Goal: Check status: Check status

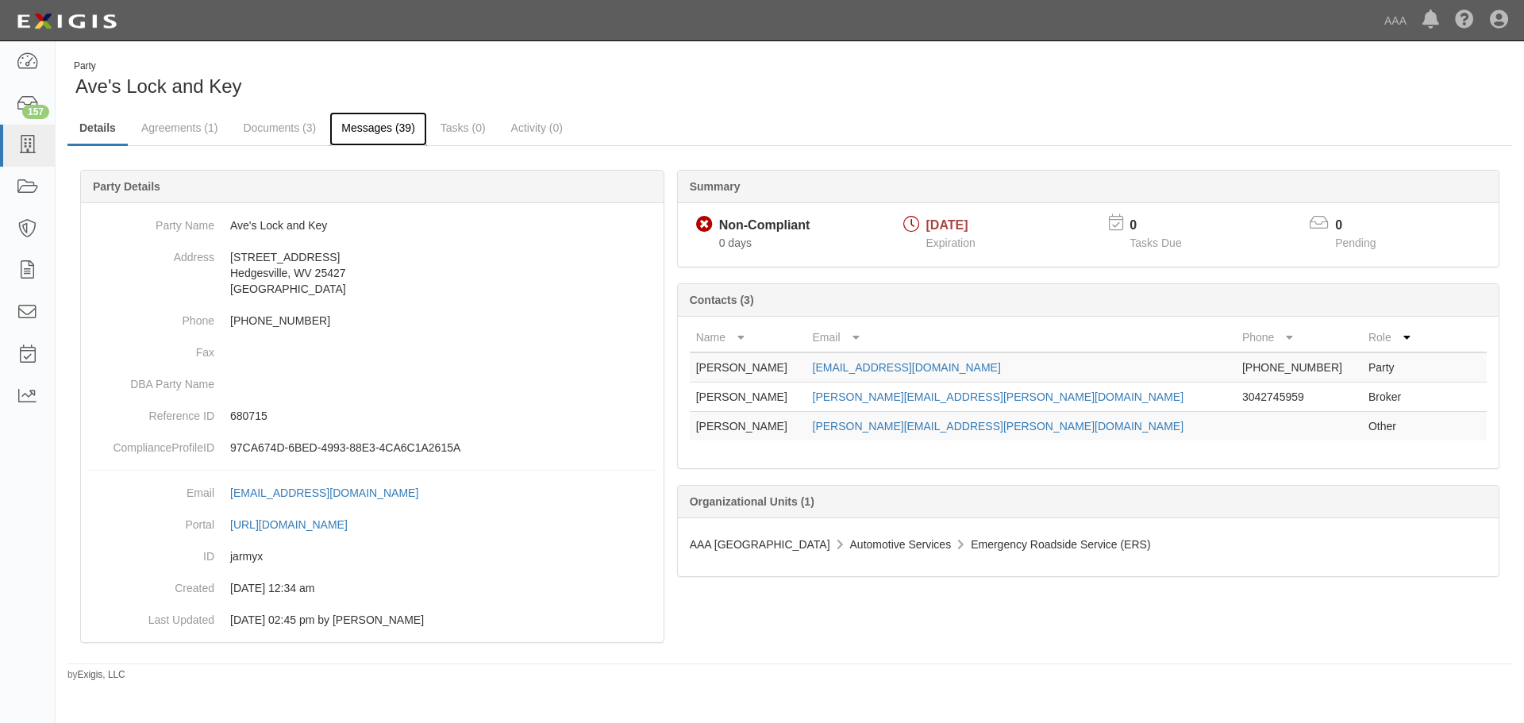
click at [351, 122] on link "Messages (39)" at bounding box center [378, 129] width 98 height 34
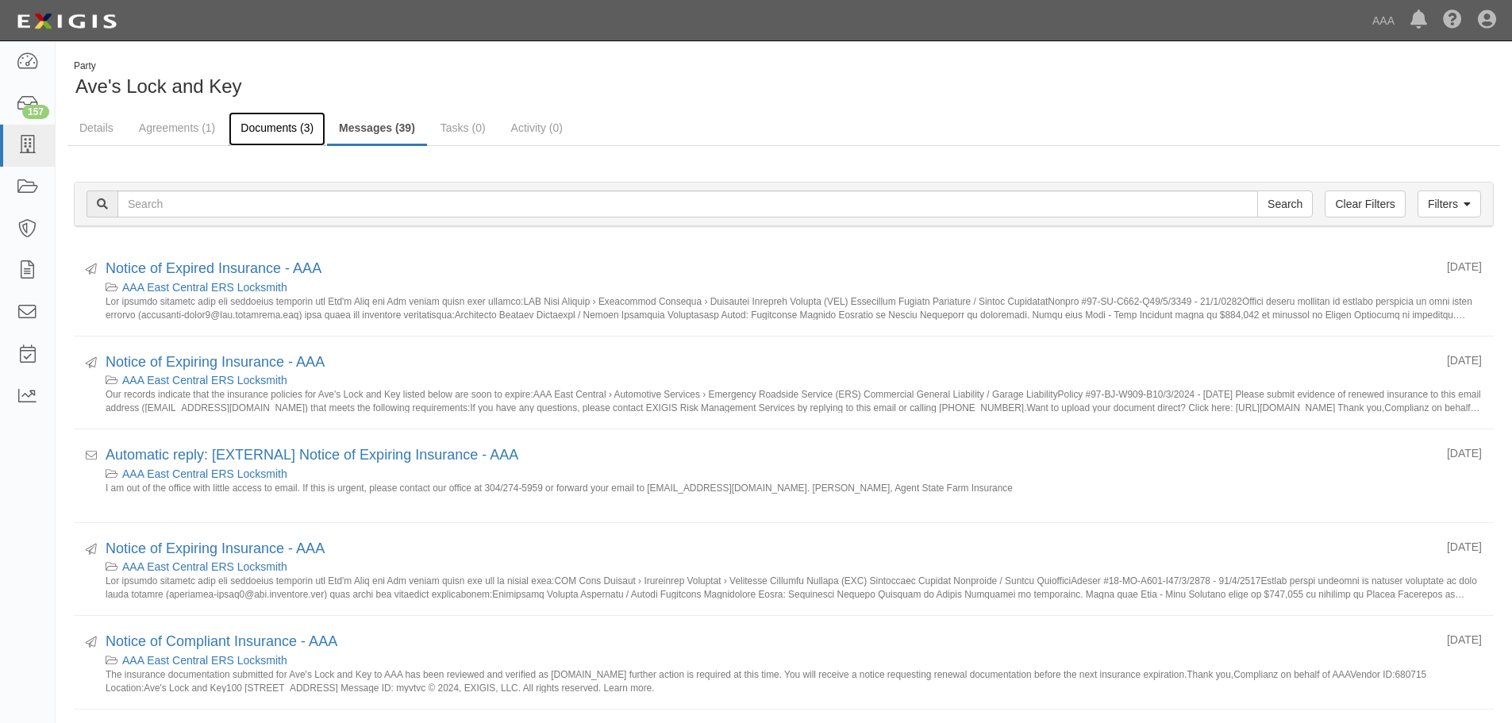
click at [283, 114] on link "Documents (3)" at bounding box center [277, 129] width 97 height 34
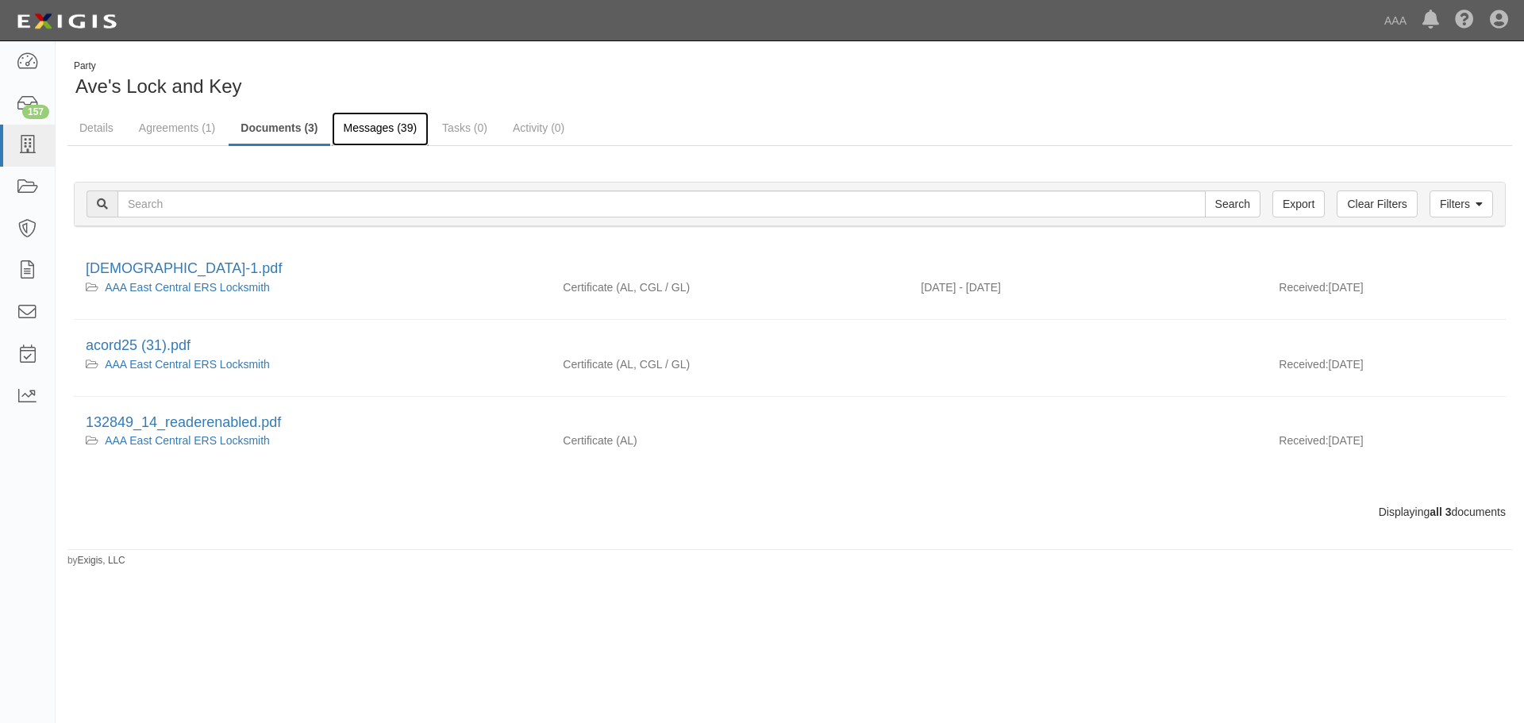
click at [370, 121] on link "Messages (39)" at bounding box center [381, 129] width 98 height 34
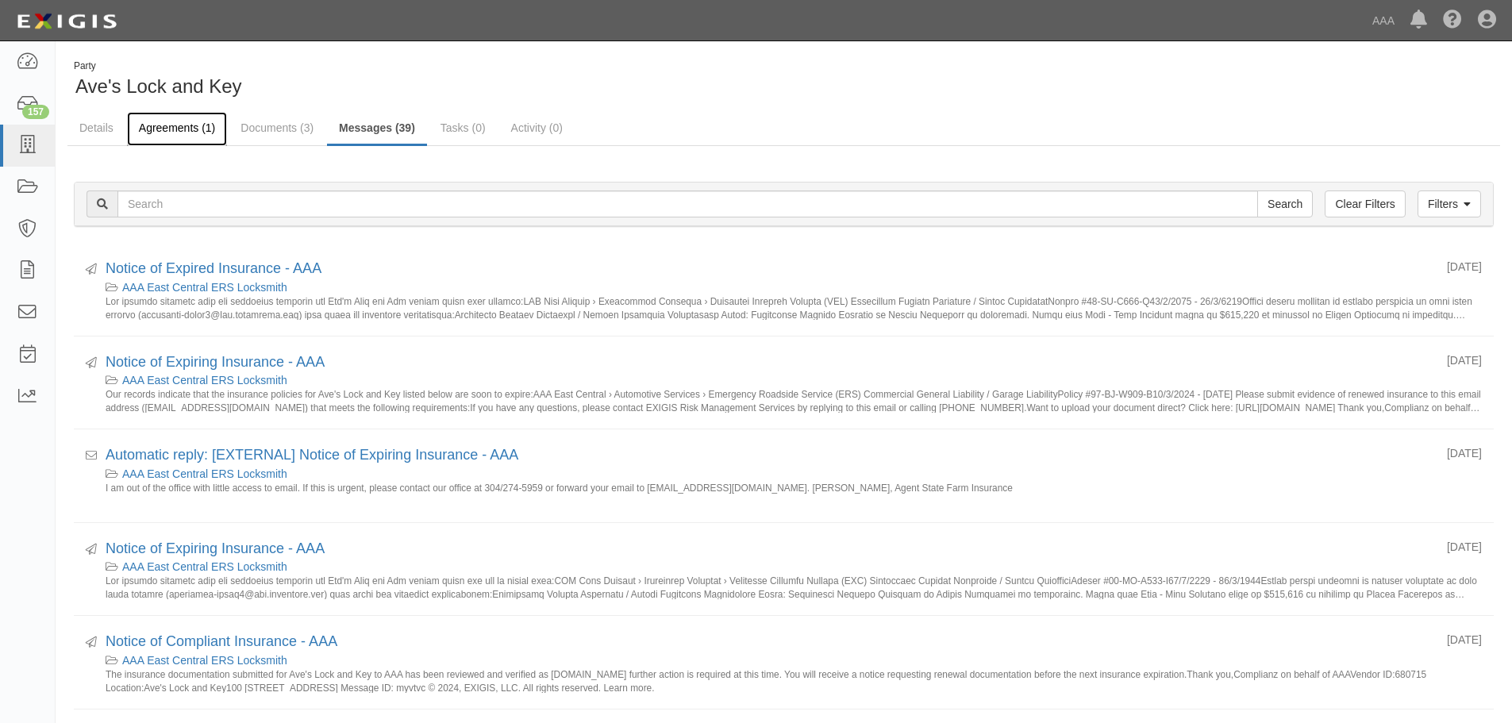
click at [170, 137] on link "Agreements (1)" at bounding box center [177, 129] width 100 height 34
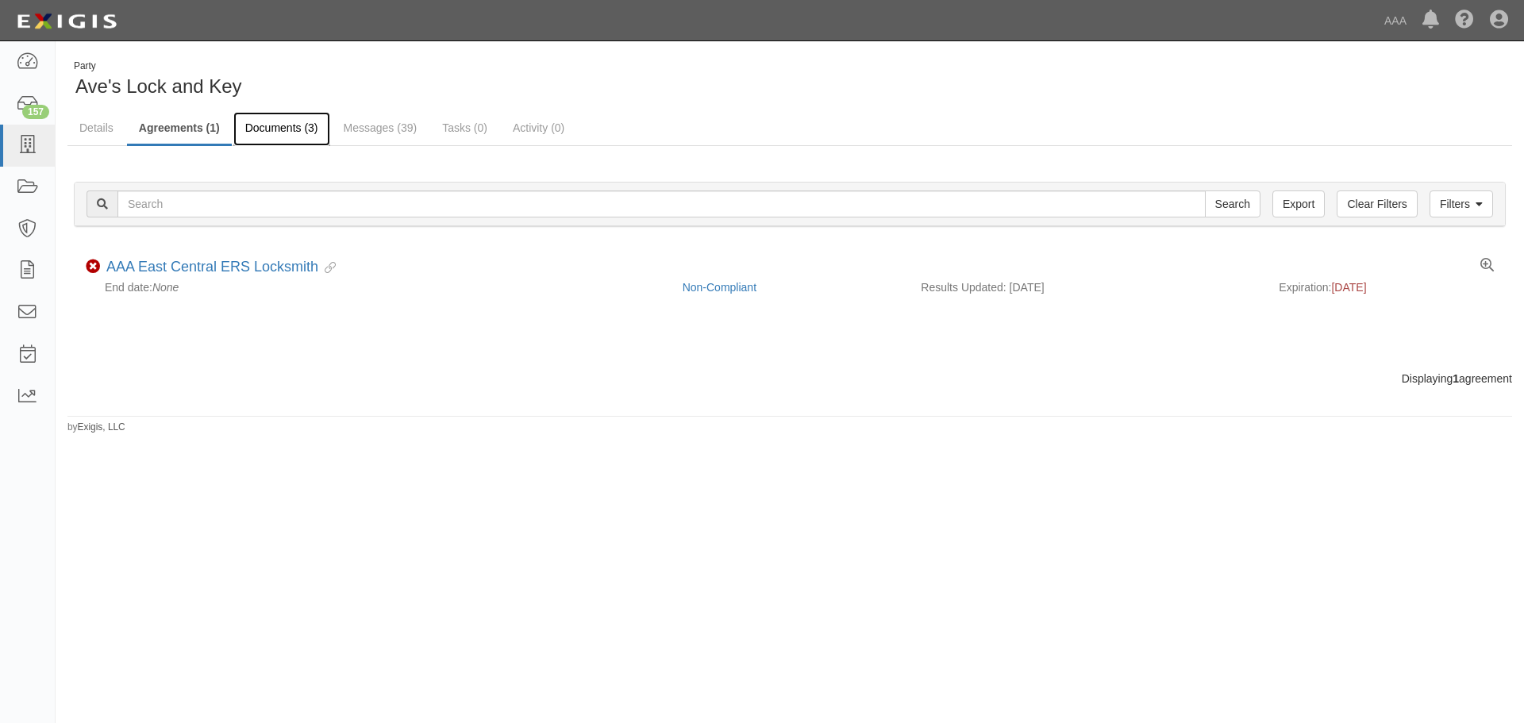
click at [279, 125] on link "Documents (3)" at bounding box center [281, 129] width 97 height 34
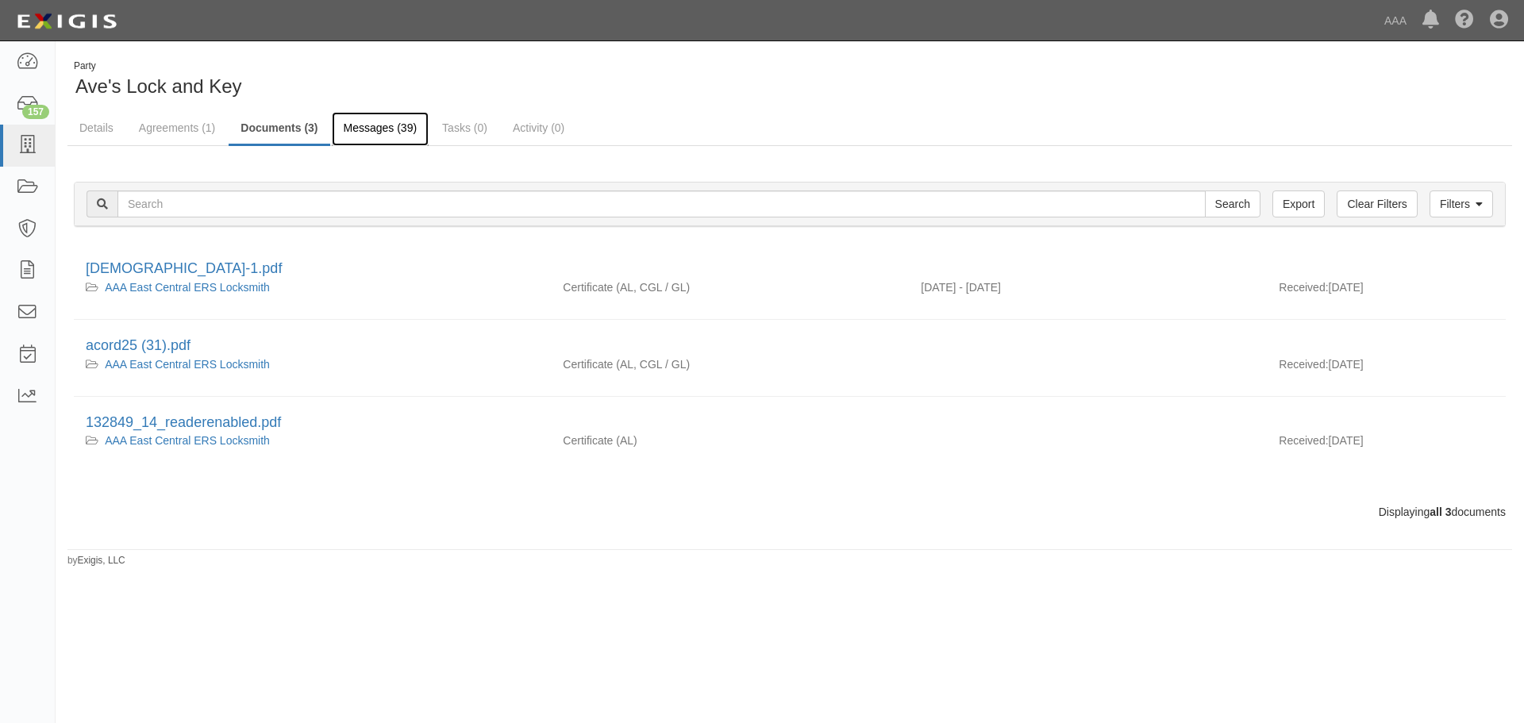
click at [379, 133] on link "Messages (39)" at bounding box center [381, 129] width 98 height 34
click at [371, 133] on link "Messages (39)" at bounding box center [381, 129] width 98 height 34
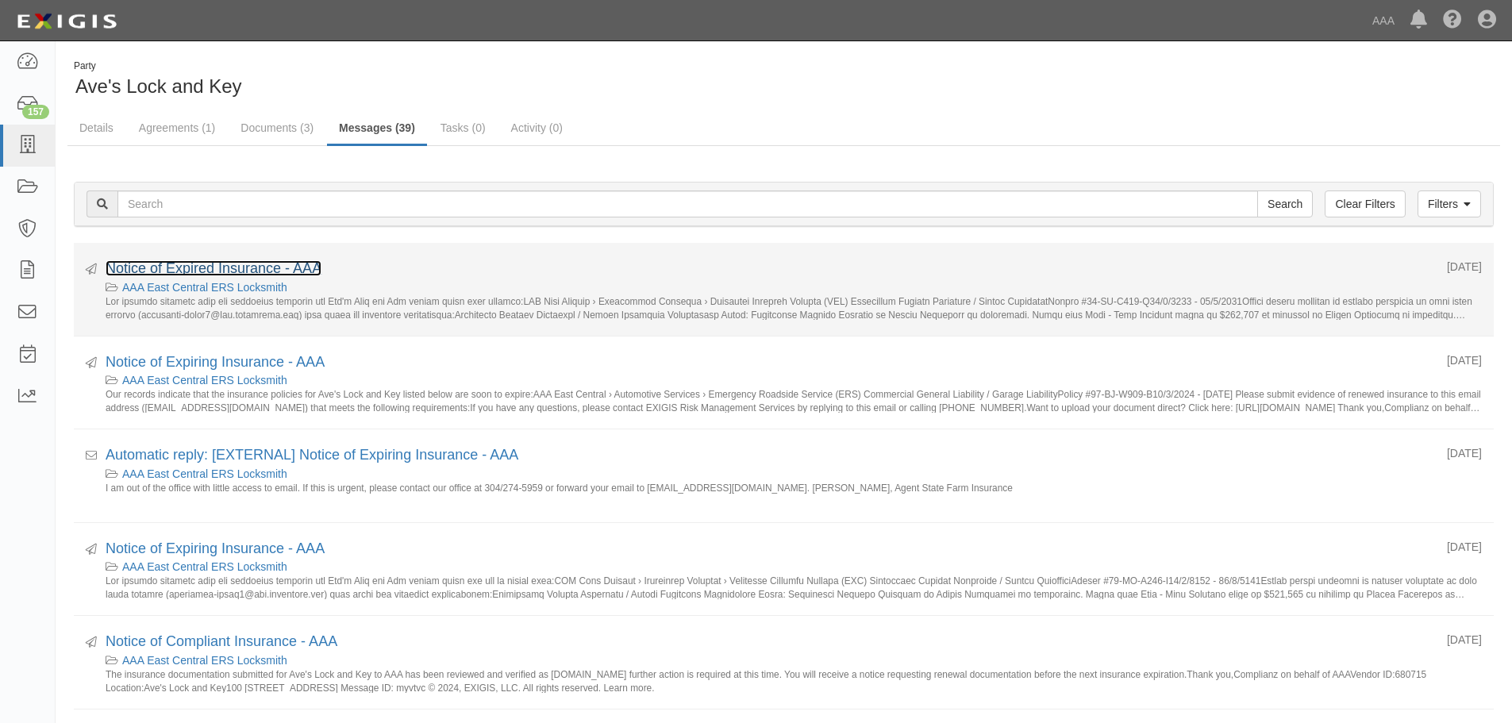
click at [284, 265] on link "Notice of Expired Insurance - AAA" at bounding box center [214, 268] width 216 height 16
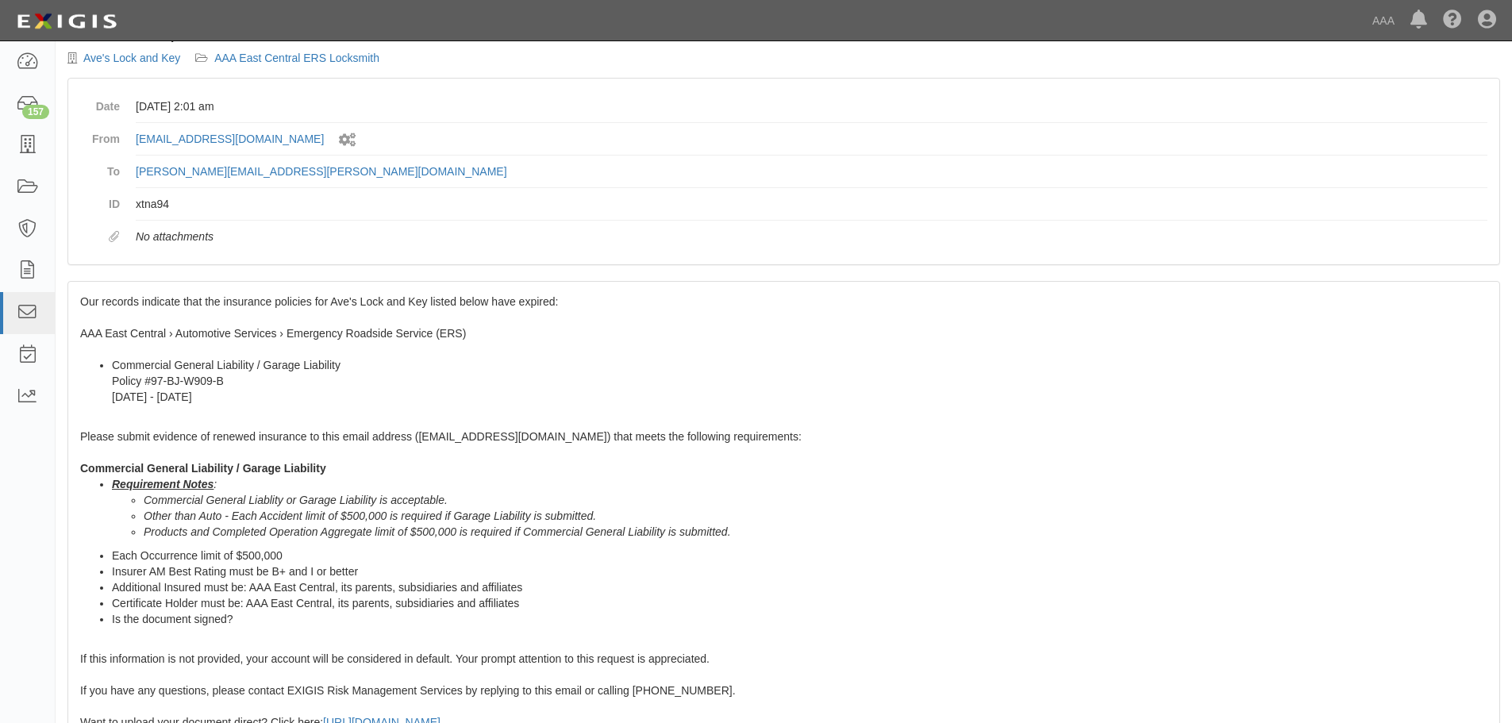
scroll to position [79, 0]
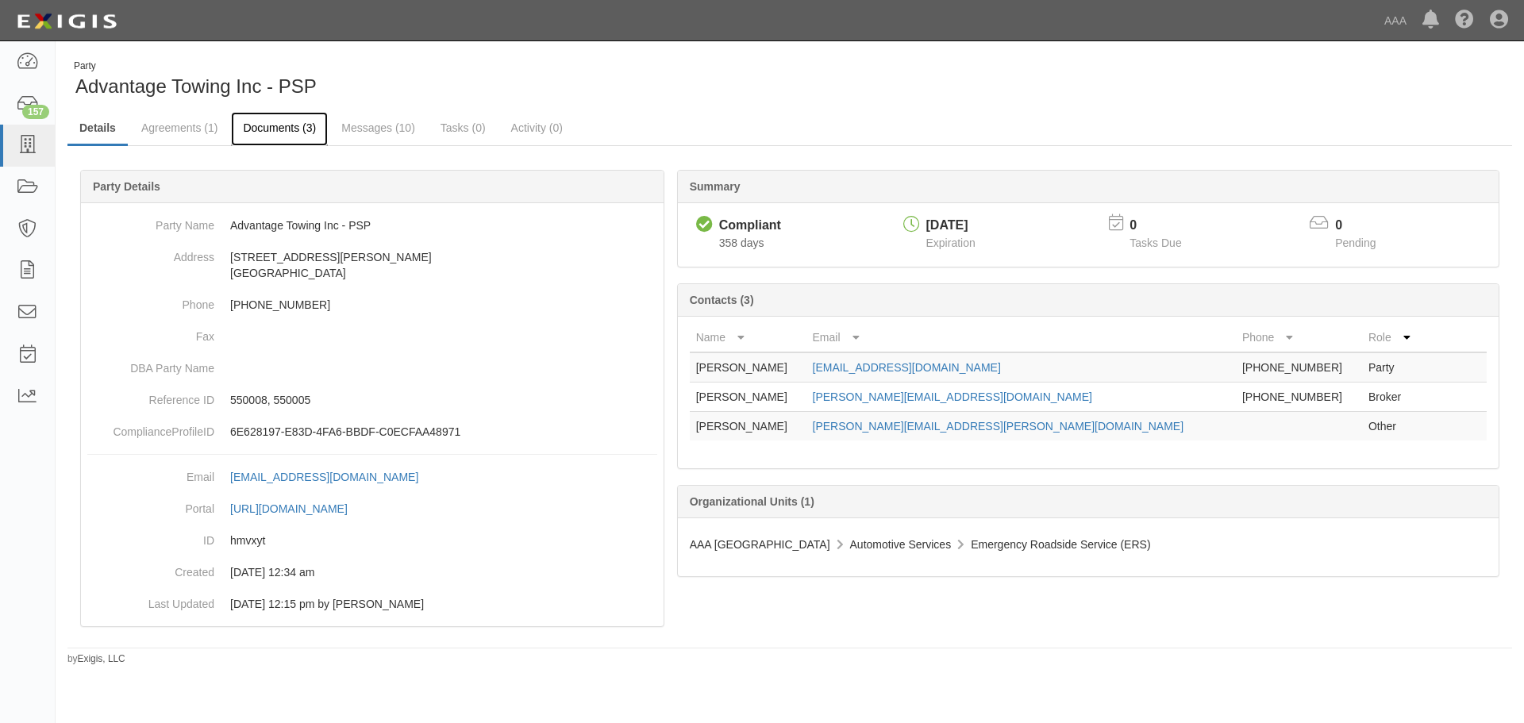
click at [261, 127] on link "Documents (3)" at bounding box center [279, 129] width 97 height 34
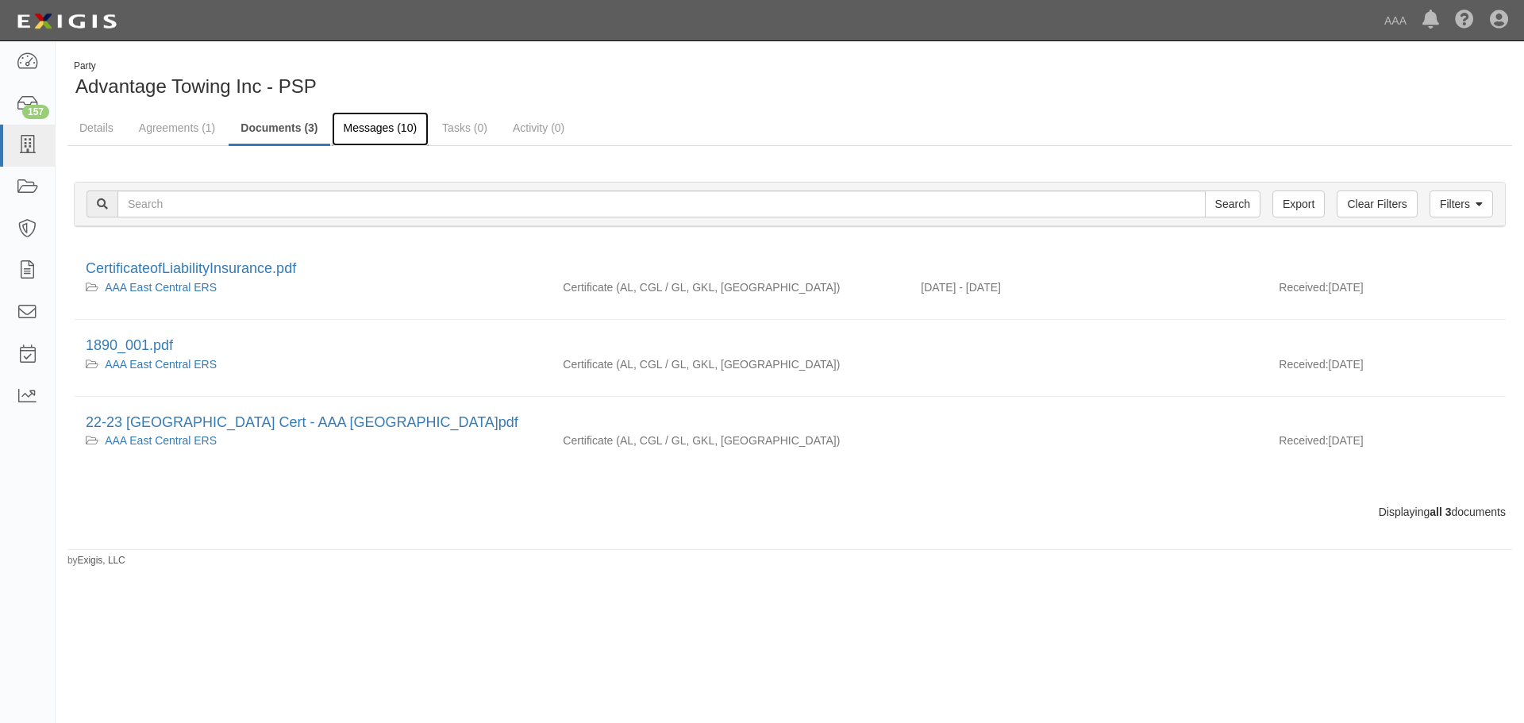
click at [375, 125] on link "Messages (10)" at bounding box center [381, 129] width 98 height 34
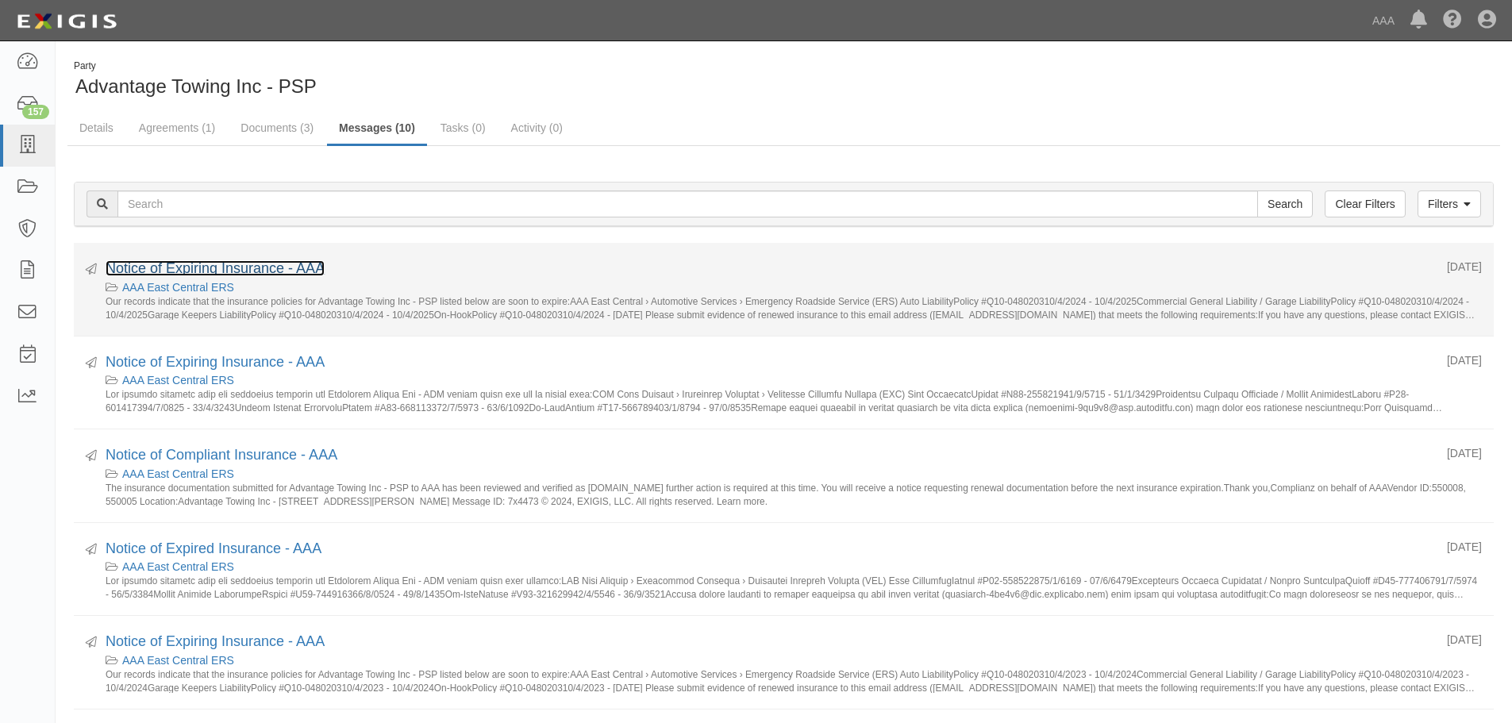
click at [273, 271] on link "Notice of Expiring Insurance - AAA" at bounding box center [215, 268] width 219 height 16
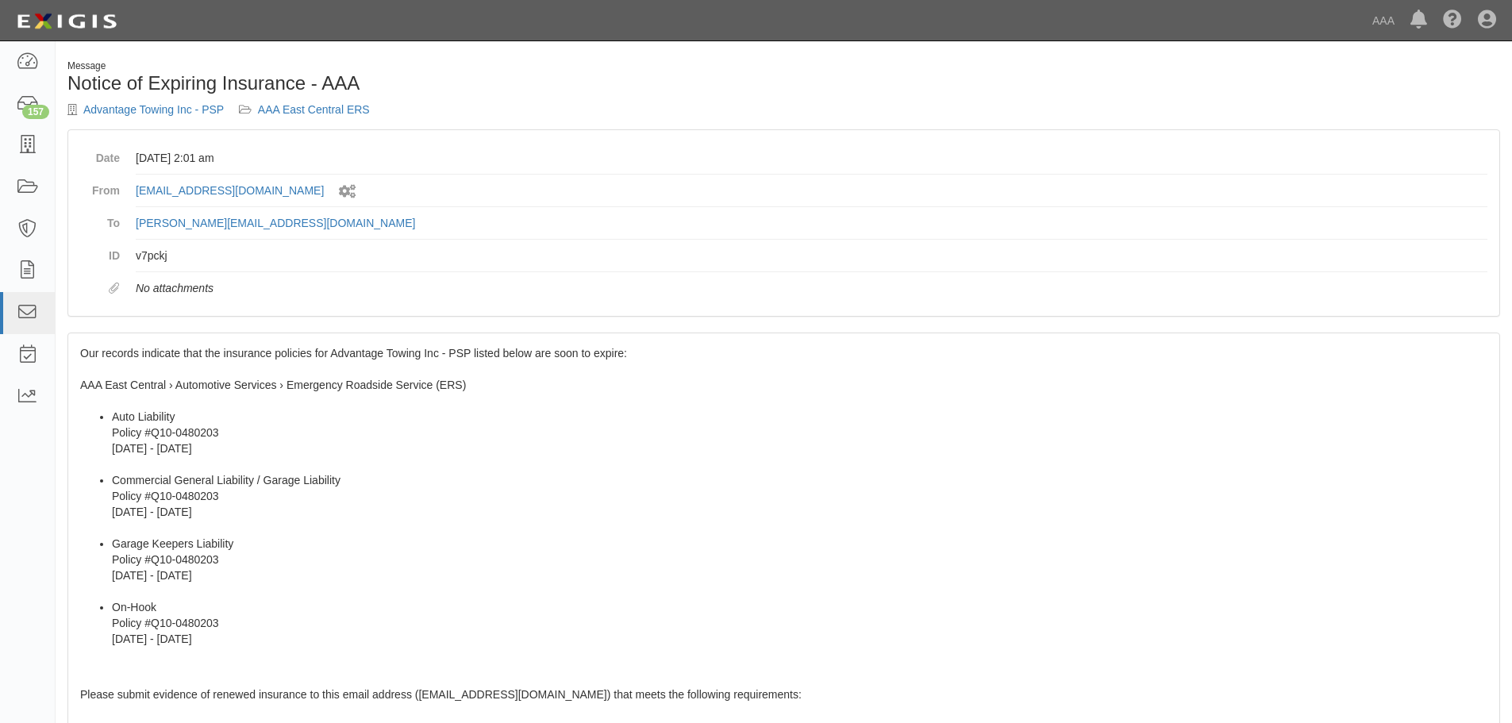
click at [356, 192] on icon at bounding box center [347, 191] width 17 height 13
click at [356, 187] on icon at bounding box center [347, 191] width 17 height 13
drag, startPoint x: 352, startPoint y: 197, endPoint x: 347, endPoint y: 185, distance: 13.1
click at [347, 185] on icon at bounding box center [347, 191] width 17 height 13
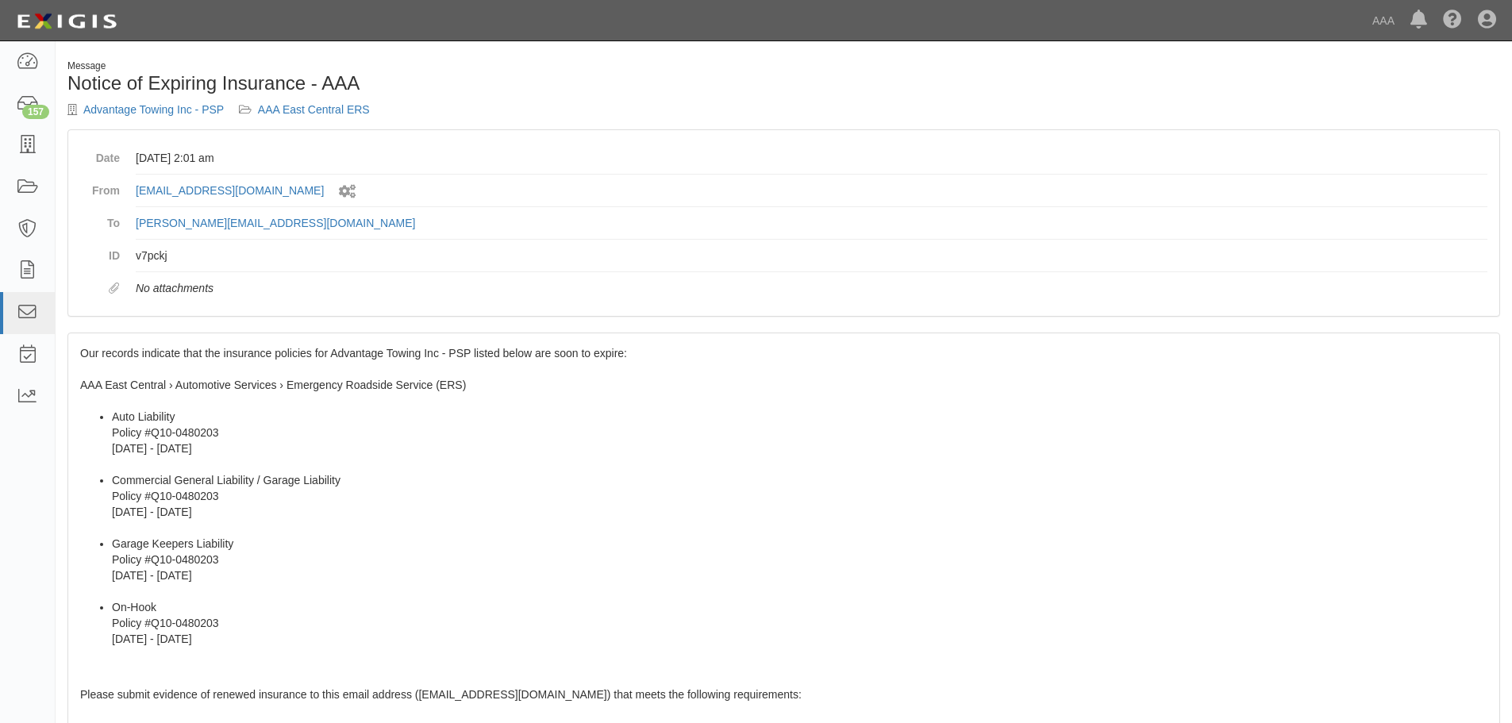
drag, startPoint x: 378, startPoint y: 190, endPoint x: 387, endPoint y: 187, distance: 9.0
click at [379, 190] on dd "agreement-4pv9f7@ace.complianz.com Sent by system workflow" at bounding box center [812, 191] width 1352 height 33
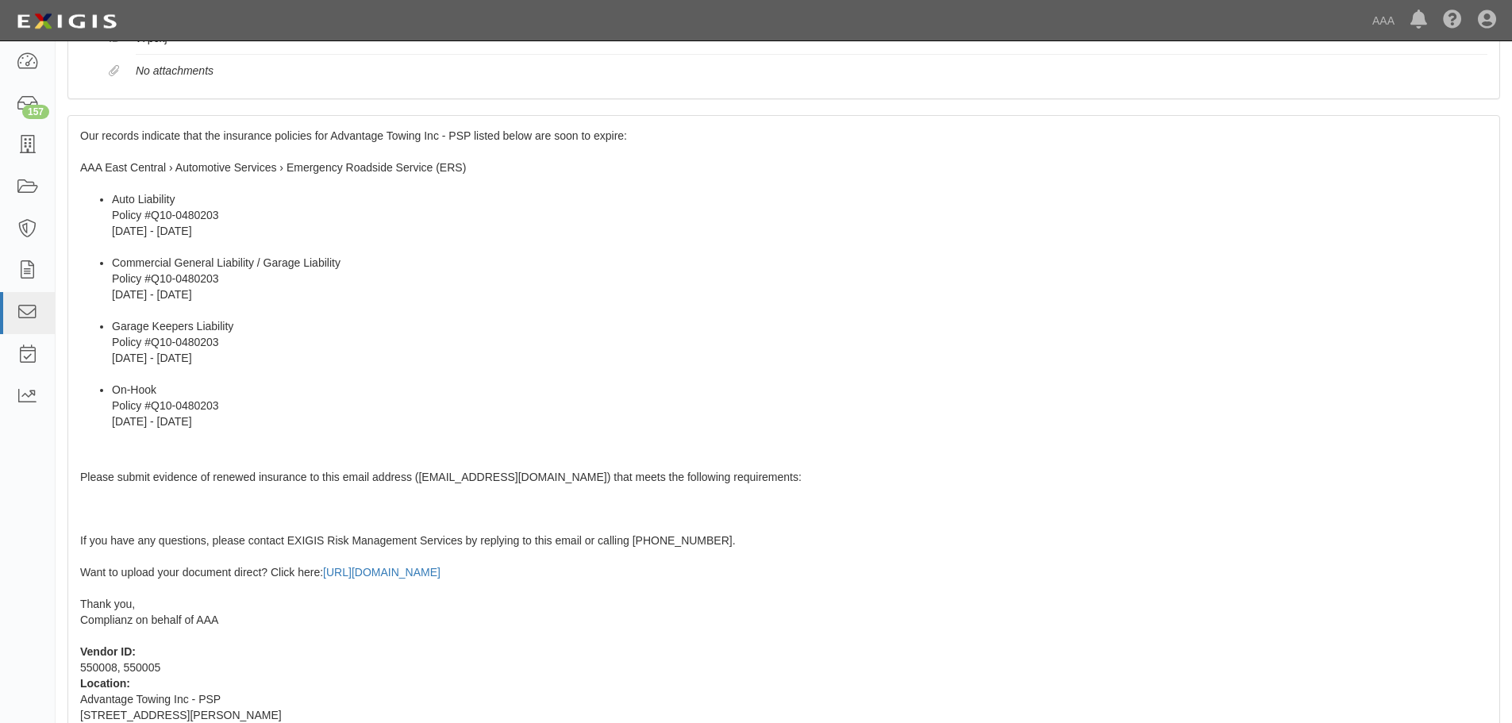
scroll to position [194, 0]
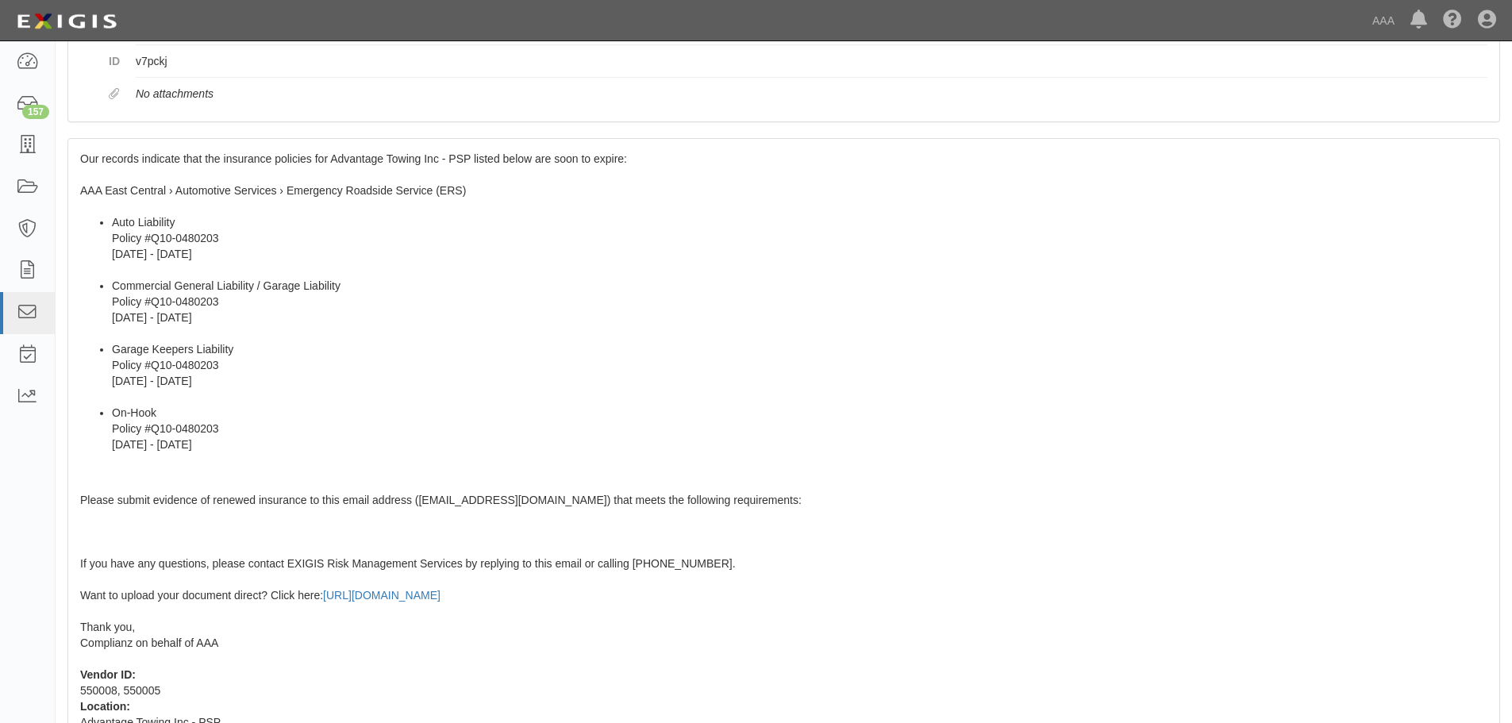
click at [801, 267] on li "Auto Liability Policy #Q10-0480203 10/4/2024 - 10/4/2025" at bounding box center [800, 245] width 1376 height 63
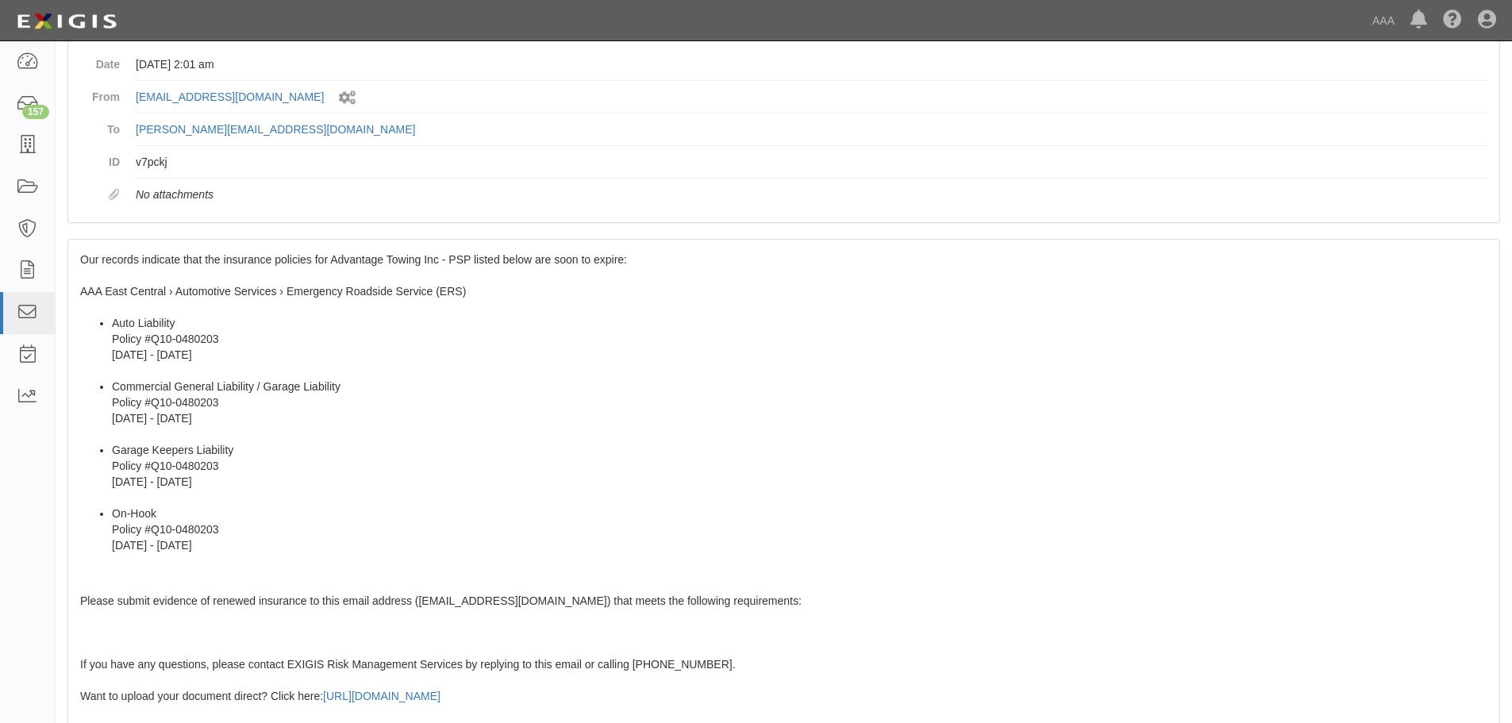
scroll to position [0, 0]
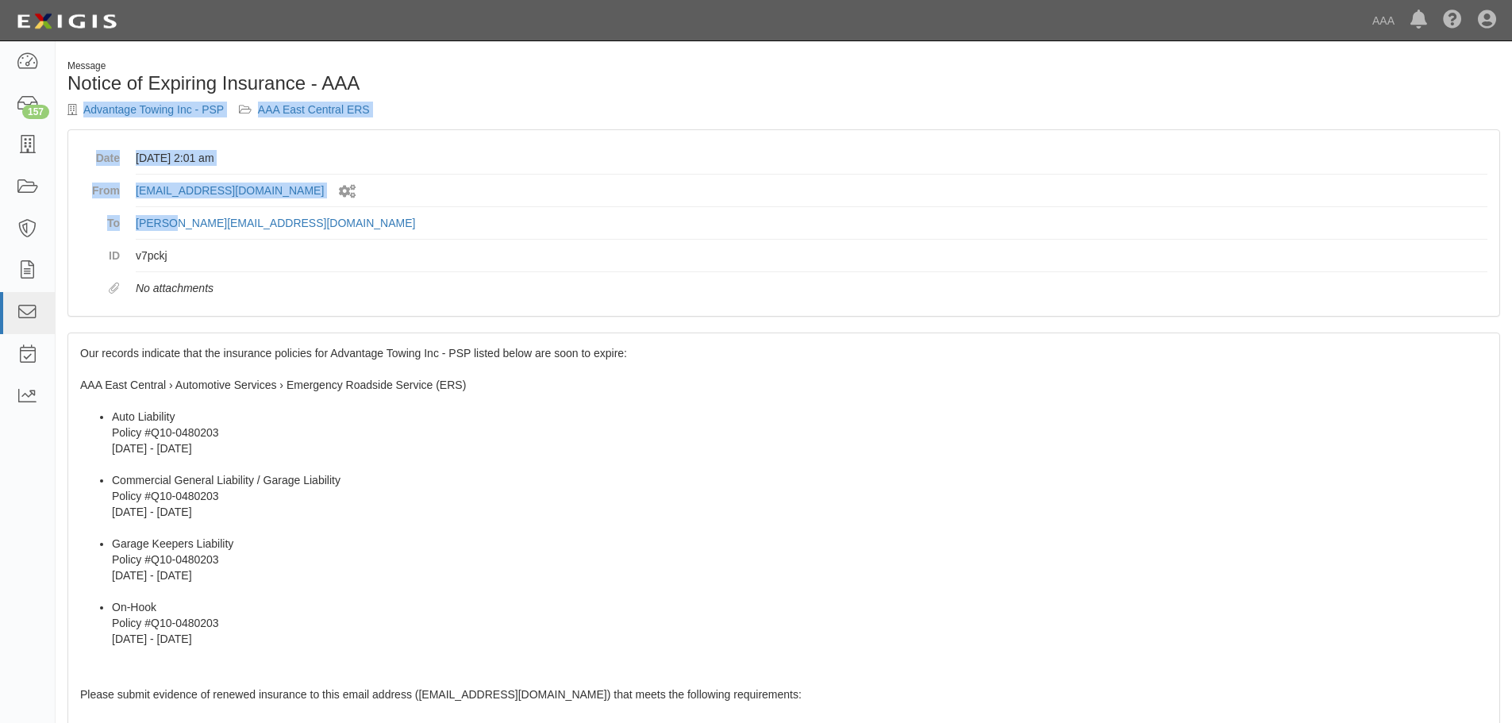
drag, startPoint x: 83, startPoint y: 102, endPoint x: 174, endPoint y: 215, distance: 145.2
click at [174, 215] on div "Message Notice of Expiring Insurance - AAA Advantage Towing Inc - PSP AAA East …" at bounding box center [784, 568] width 1456 height 1017
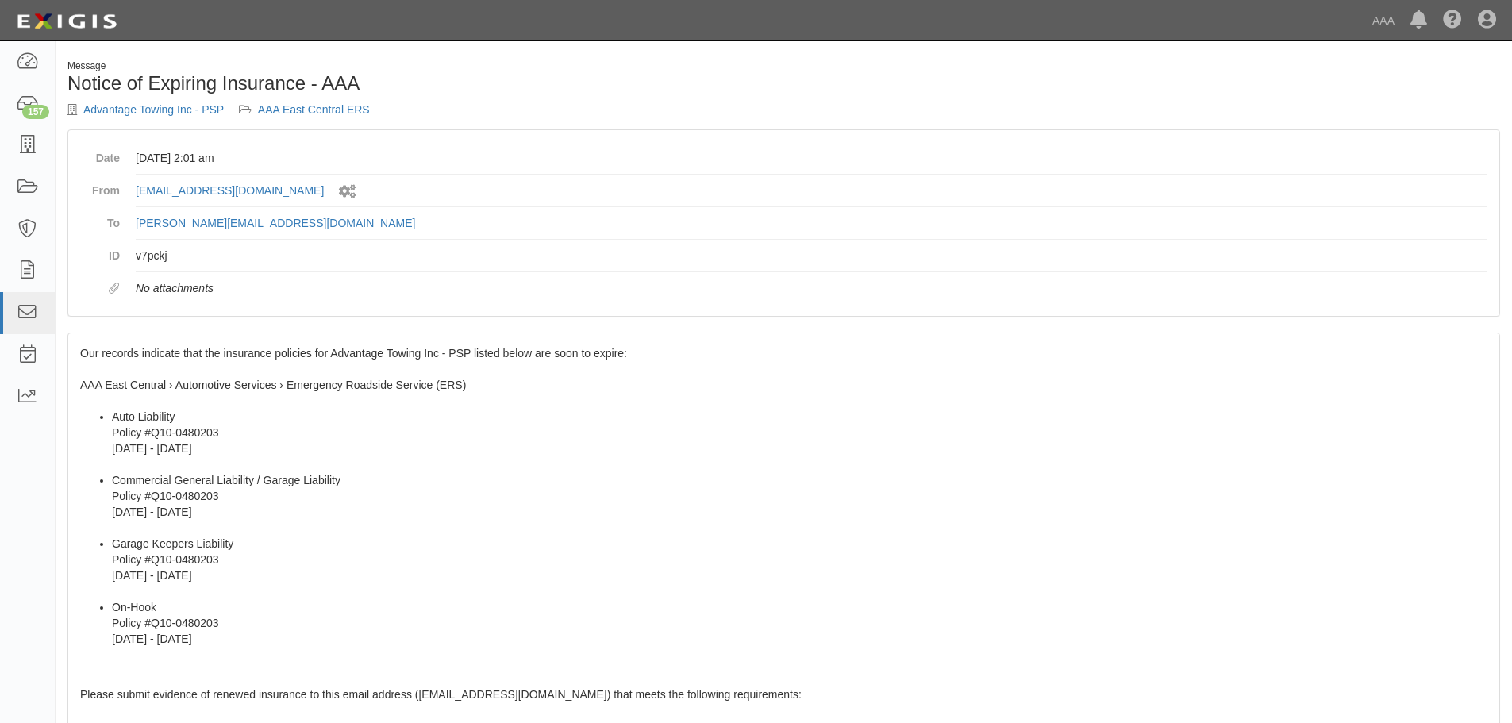
click at [662, 479] on li "Commercial General Liability / Garage Liability Policy #Q10-0480203 10/4/2024 -…" at bounding box center [800, 503] width 1376 height 63
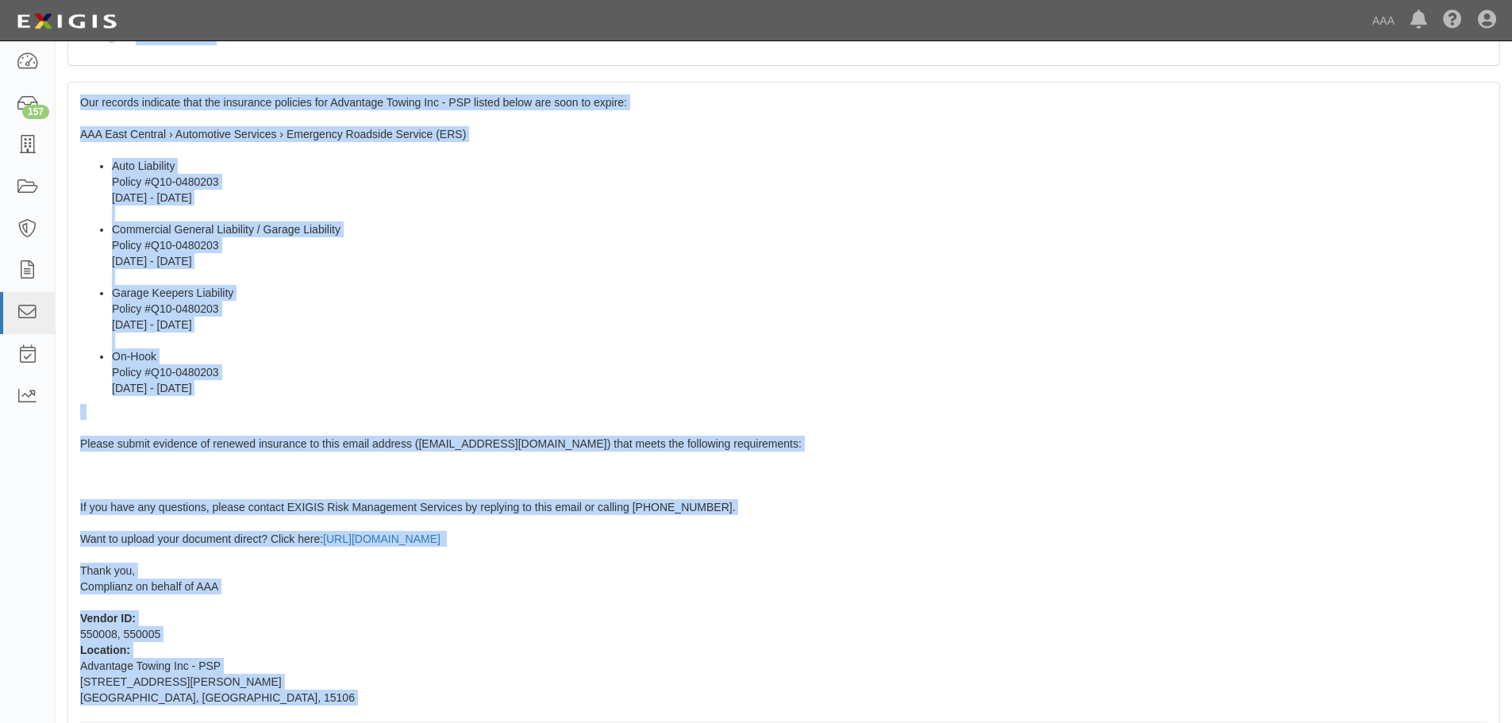
scroll to position [353, 0]
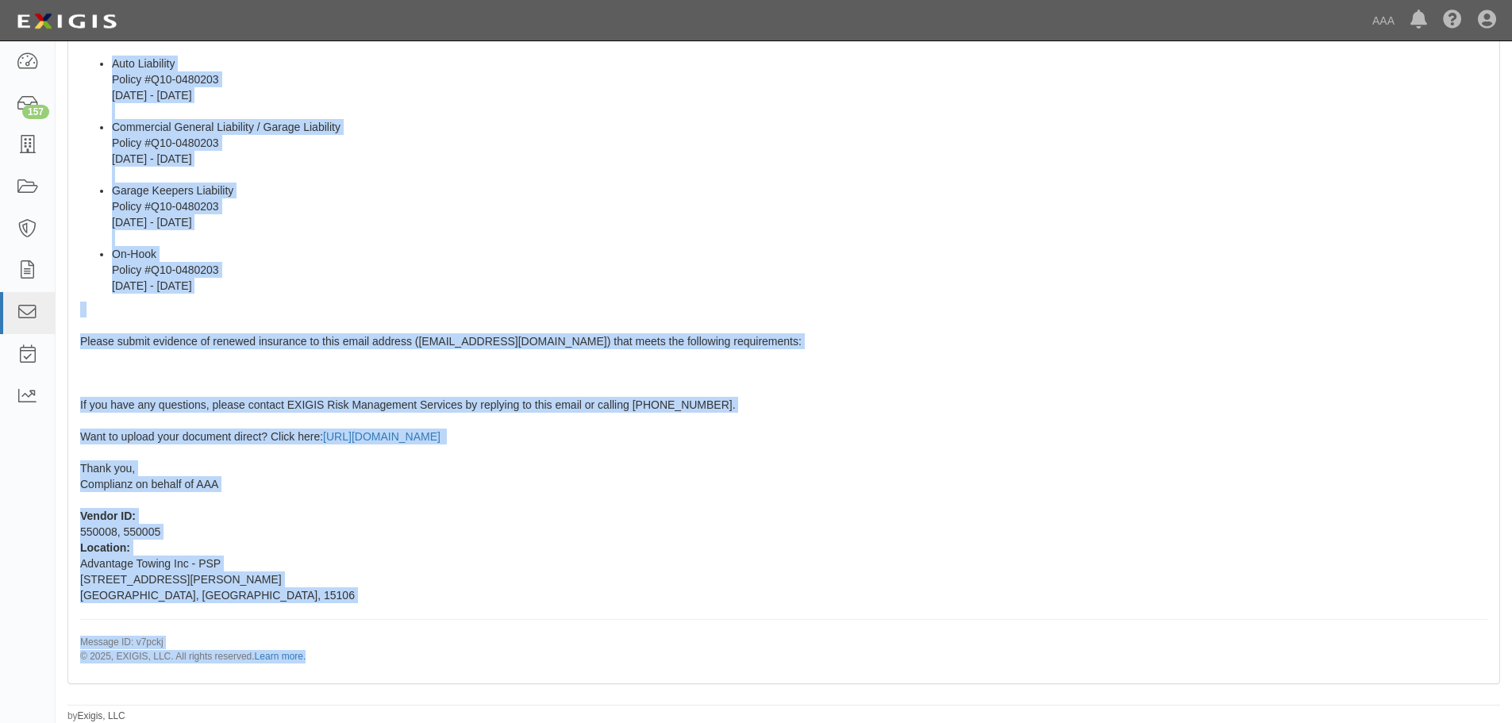
drag, startPoint x: 80, startPoint y: 150, endPoint x: 427, endPoint y: 650, distance: 608.6
click at [427, 650] on div "Message Notice of Expiring Insurance - AAA Advantage Towing Inc - PSP AAA East …" at bounding box center [784, 214] width 1456 height 1017
copy div "Date September 20, 2025 at 2:01 am From agreement-4pv9f7@ace.complianz.com Sent…"
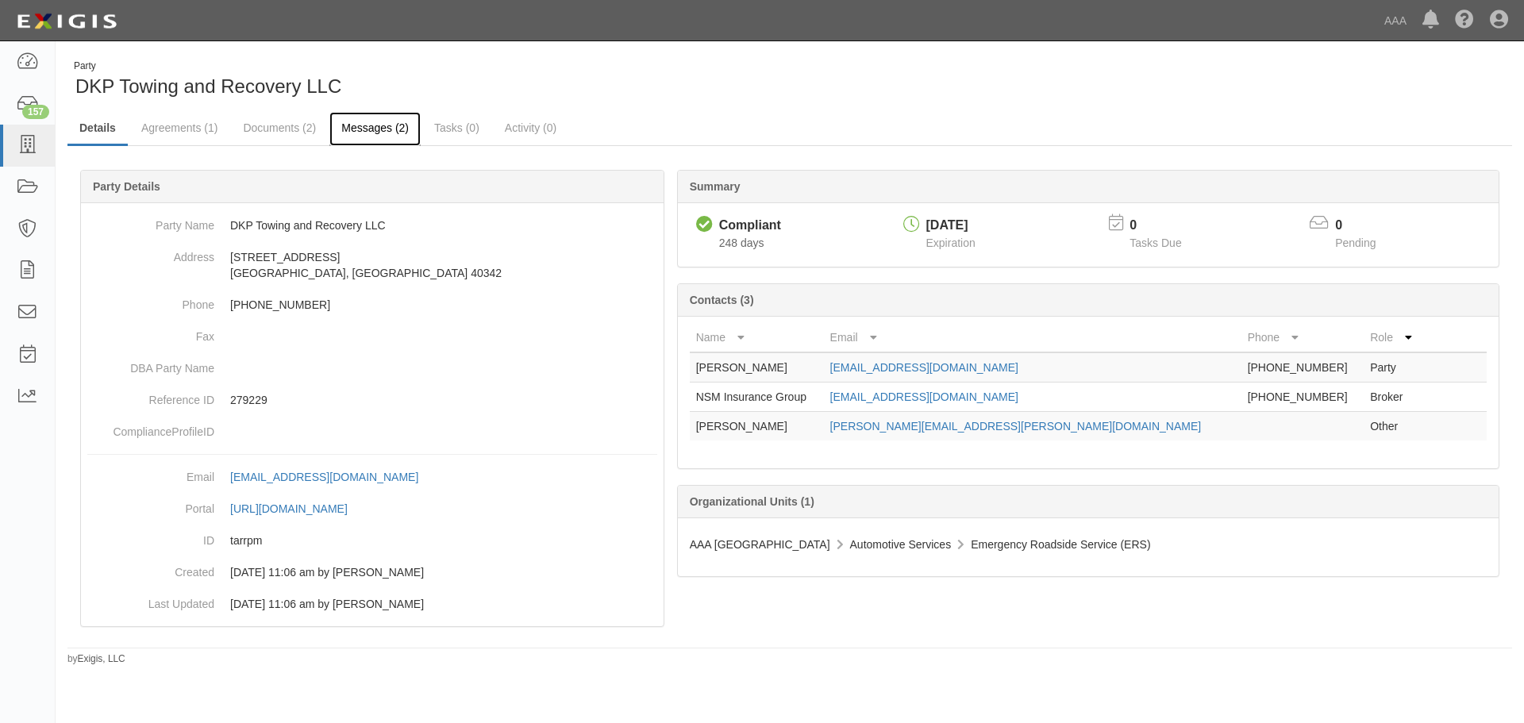
click at [396, 133] on link "Messages (2)" at bounding box center [374, 129] width 91 height 34
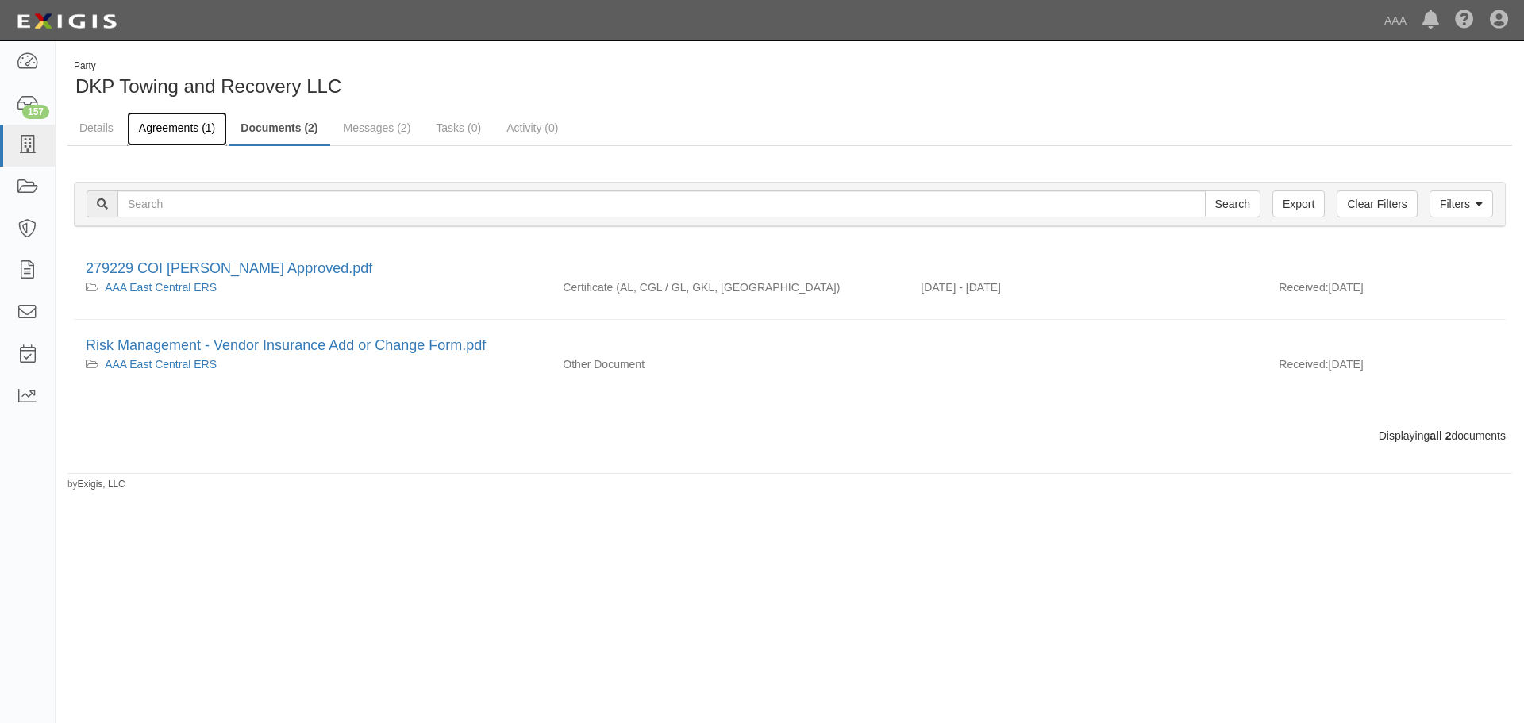
click at [202, 132] on link "Agreements (1)" at bounding box center [177, 129] width 100 height 34
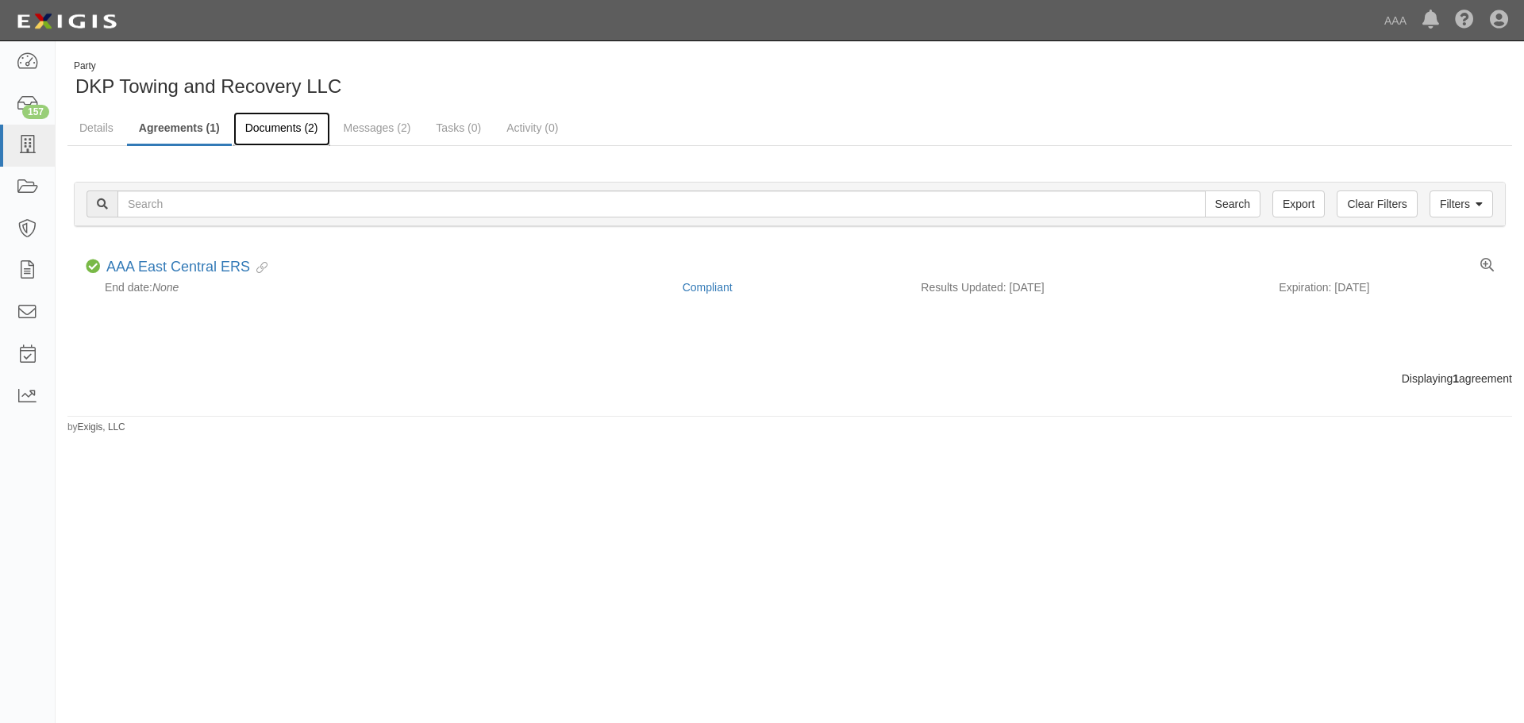
click at [281, 126] on link "Documents (2)" at bounding box center [281, 129] width 97 height 34
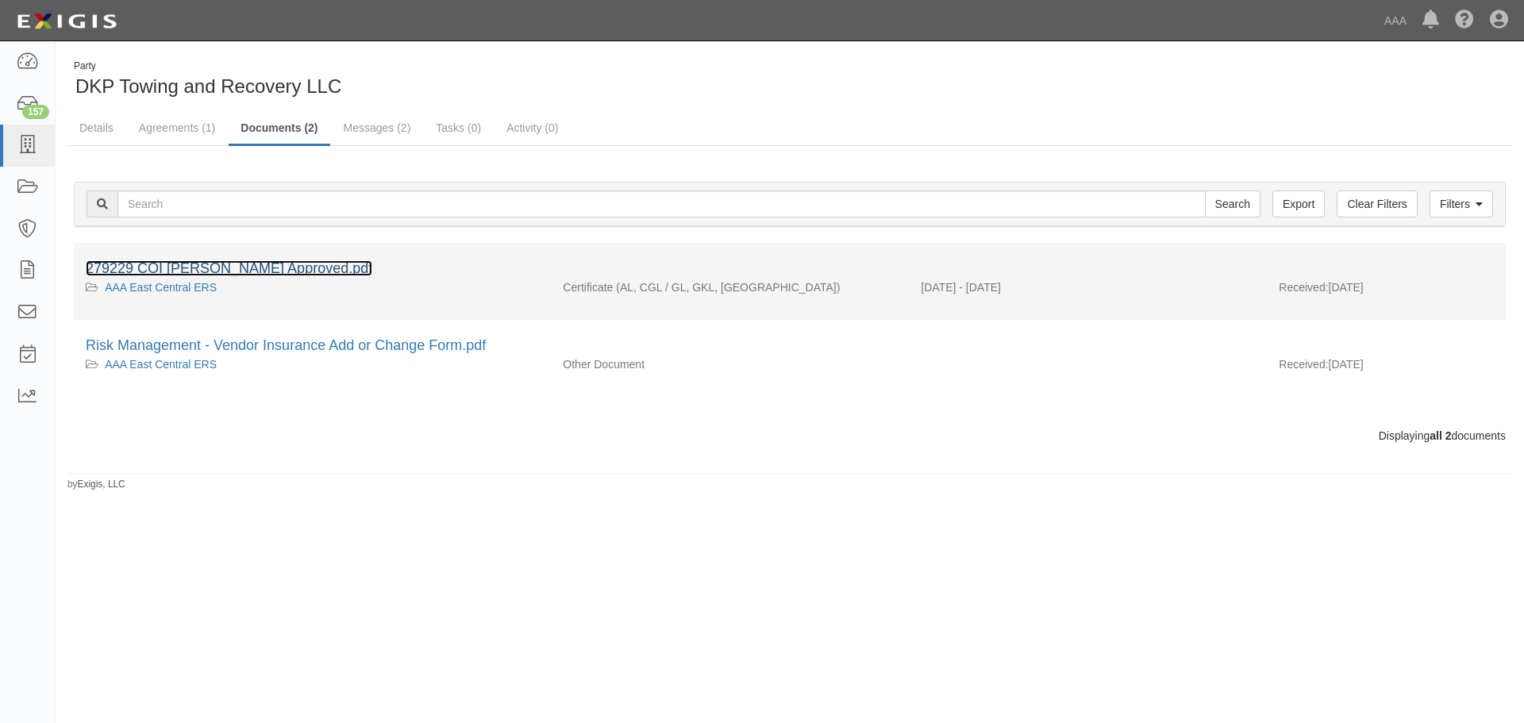
click at [250, 268] on link "279229 COI [PERSON_NAME] Approved.pdf" at bounding box center [229, 268] width 287 height 16
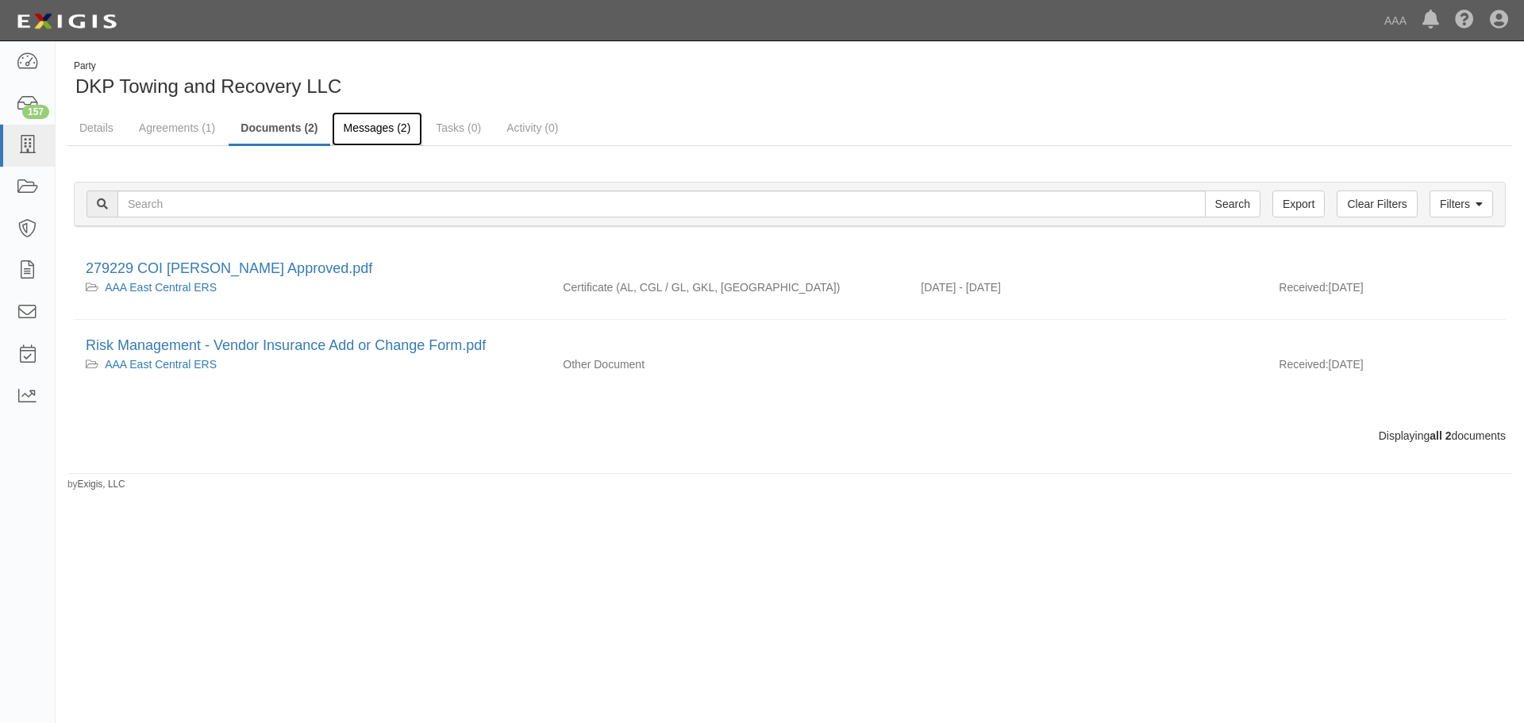
click at [358, 121] on link "Messages (2)" at bounding box center [377, 129] width 91 height 34
